Goal: Information Seeking & Learning: Learn about a topic

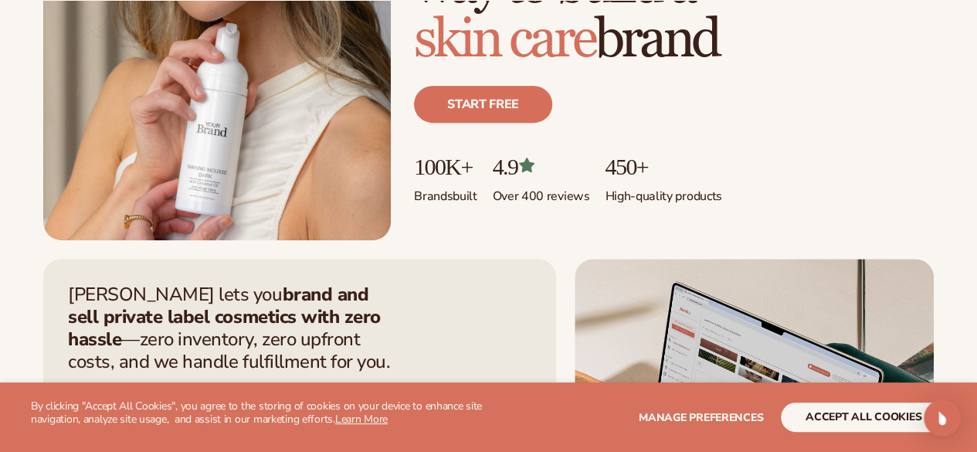
scroll to position [657, 0]
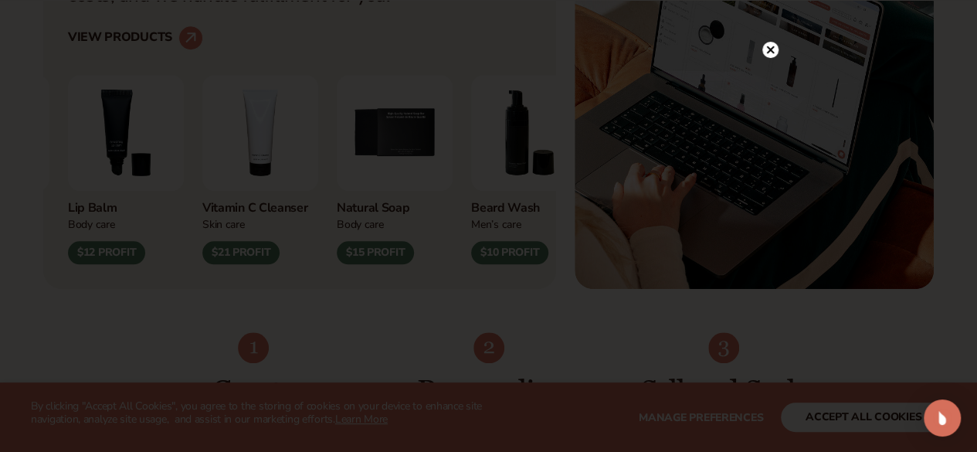
click at [766, 52] on icon at bounding box center [770, 50] width 8 height 8
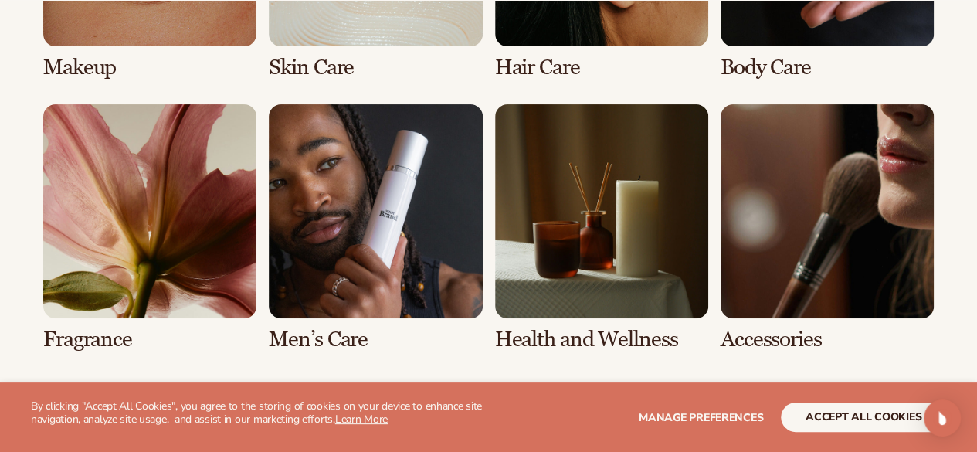
scroll to position [3146, 0]
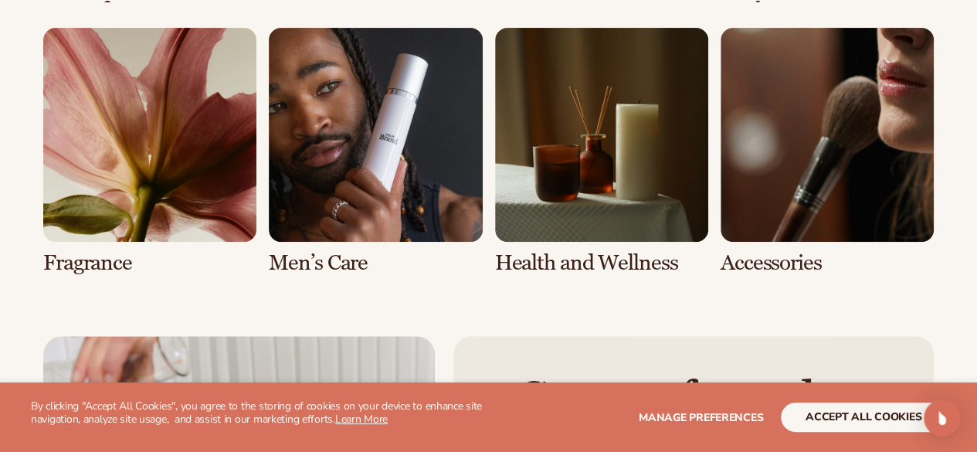
click at [116, 274] on link "5 / 8" at bounding box center [149, 151] width 213 height 246
click at [75, 274] on link "5 / 8" at bounding box center [149, 151] width 213 height 246
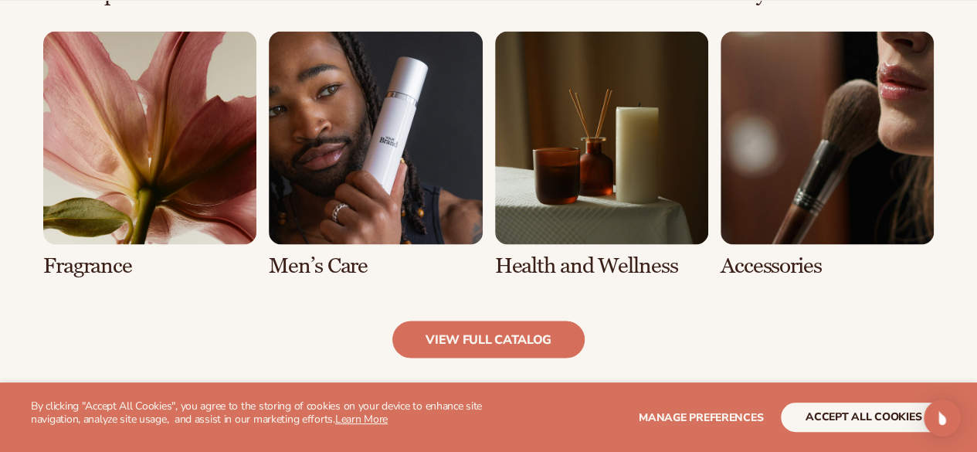
scroll to position [1391, 0]
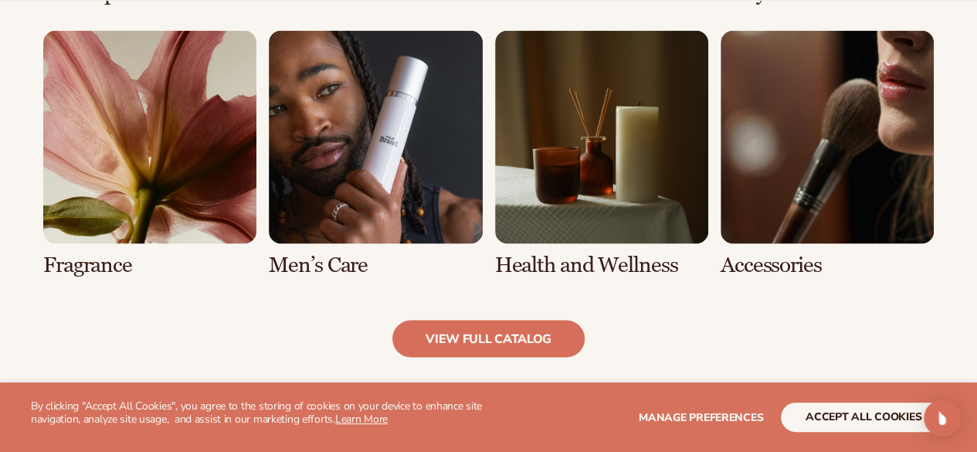
click at [148, 155] on link "5 / 8" at bounding box center [149, 153] width 213 height 246
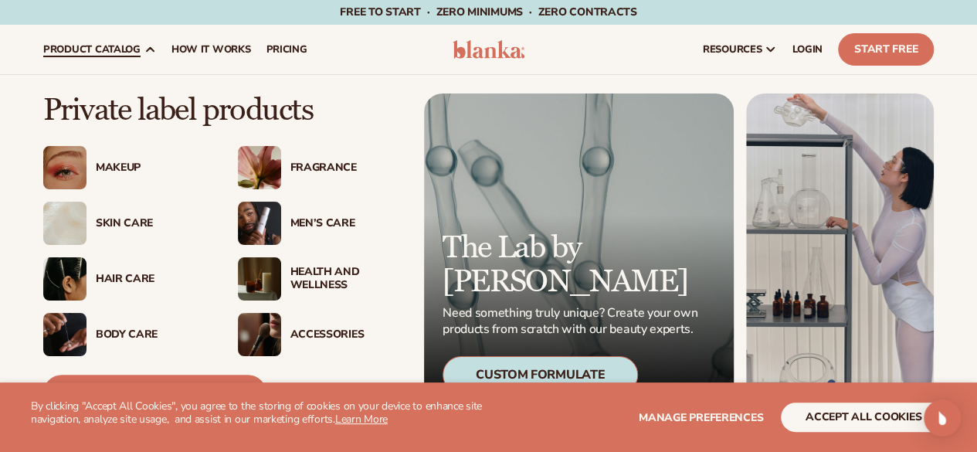
click at [318, 161] on div "Fragrance" at bounding box center [345, 167] width 111 height 13
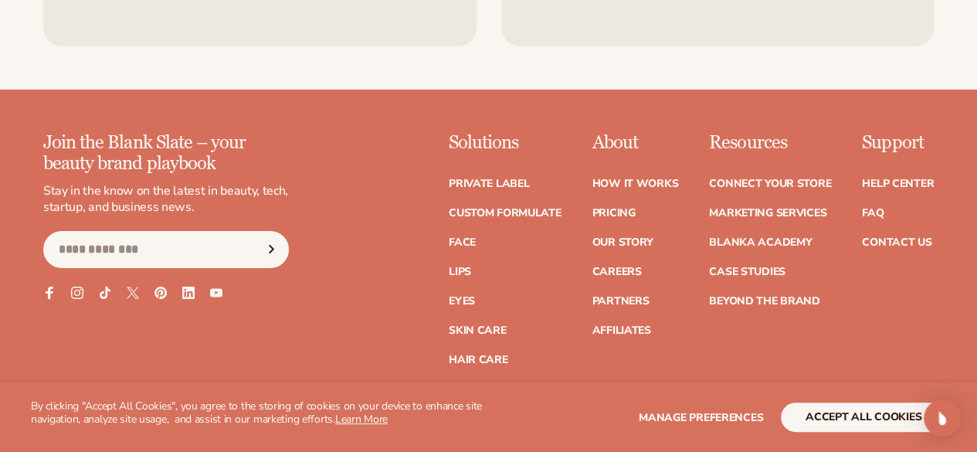
scroll to position [2626, 0]
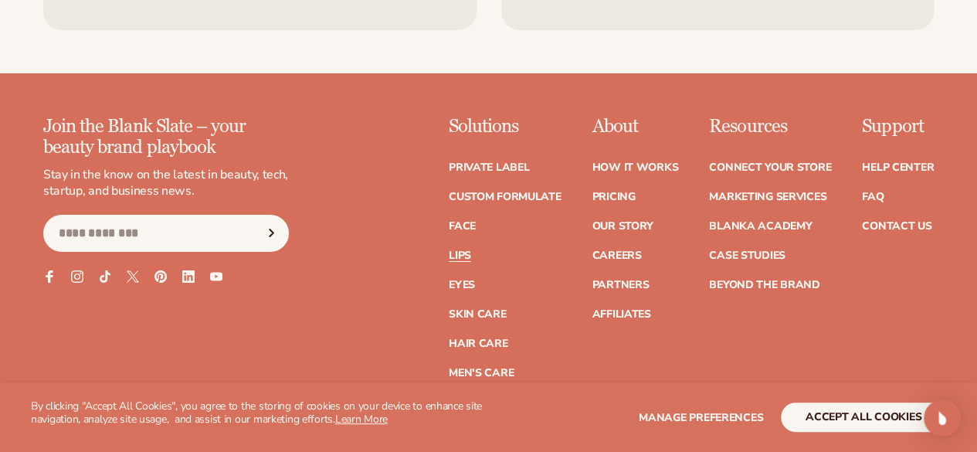
click at [449, 250] on link "Lips" at bounding box center [460, 255] width 22 height 11
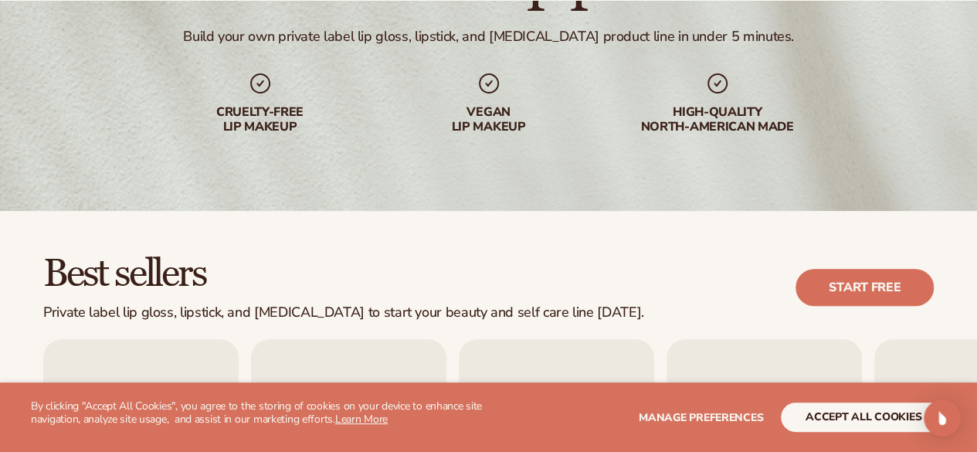
scroll to position [449, 0]
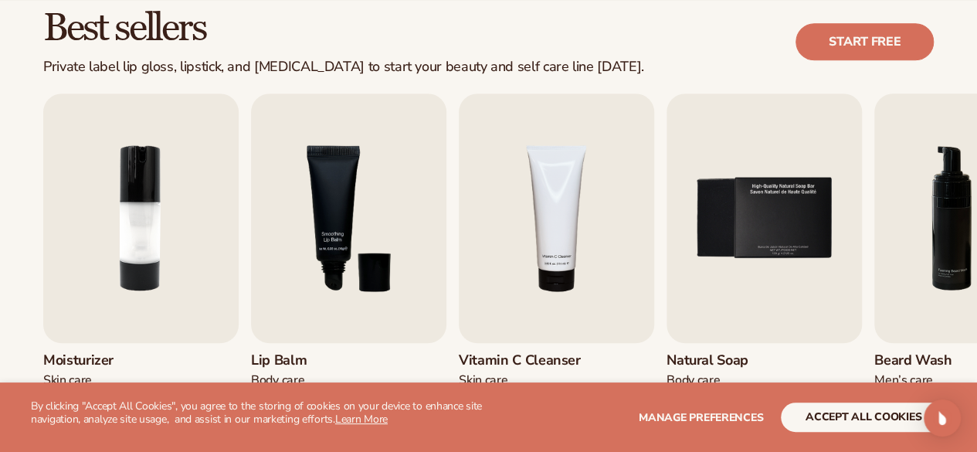
click at [288, 359] on h3 "Lip Balm" at bounding box center [298, 360] width 95 height 17
click at [354, 240] on img "3 / 9" at bounding box center [348, 217] width 195 height 249
click at [349, 234] on img "3 / 9" at bounding box center [348, 217] width 195 height 249
